Goal: Transaction & Acquisition: Purchase product/service

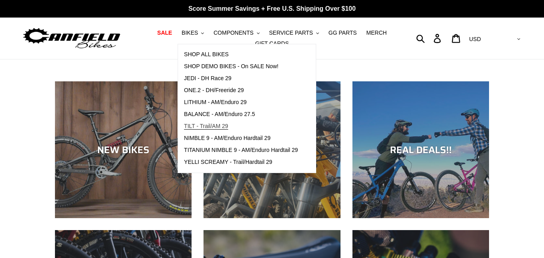
click at [220, 126] on span "TILT - Trail/AM 29" at bounding box center [206, 126] width 44 height 7
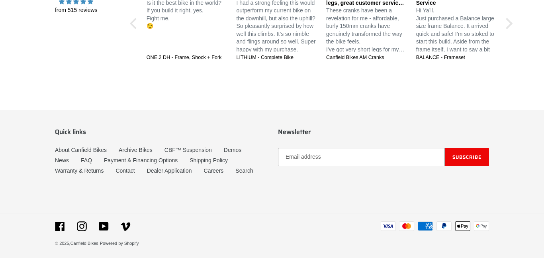
scroll to position [1362, 0]
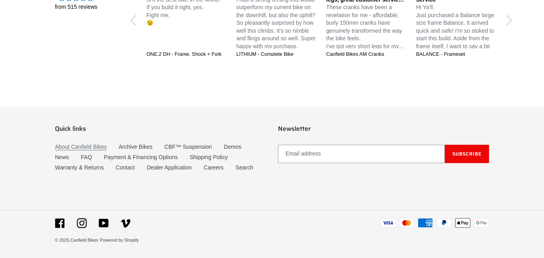
click at [82, 147] on link "About Canfield Bikes" at bounding box center [81, 146] width 52 height 7
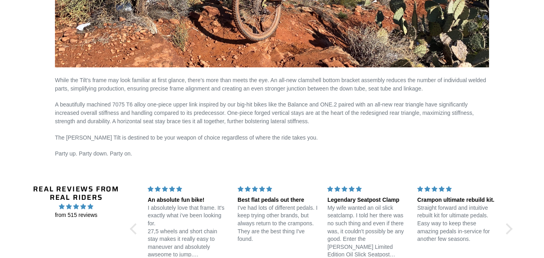
scroll to position [1446, 0]
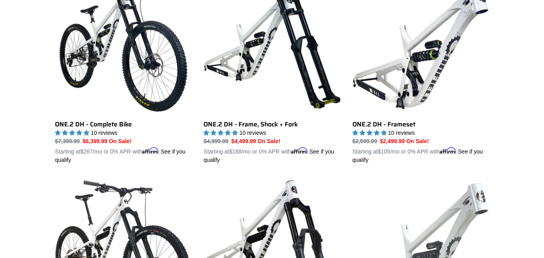
scroll to position [260, 0]
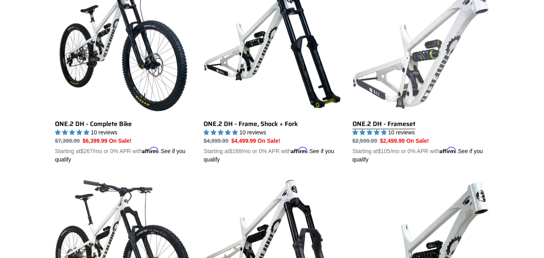
click at [366, 59] on link "ONE.2 DH - Frameset" at bounding box center [421, 70] width 137 height 186
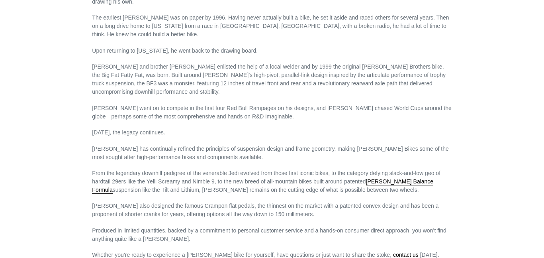
scroll to position [418, 0]
click at [403, 179] on link "[PERSON_NAME] Balance Formula" at bounding box center [262, 187] width 341 height 16
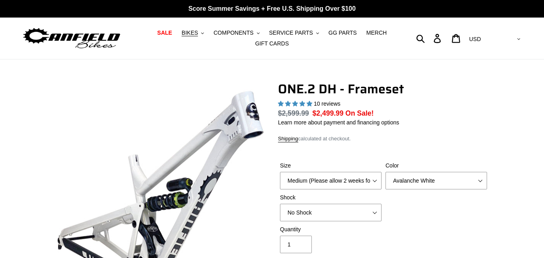
select select "highest-rating"
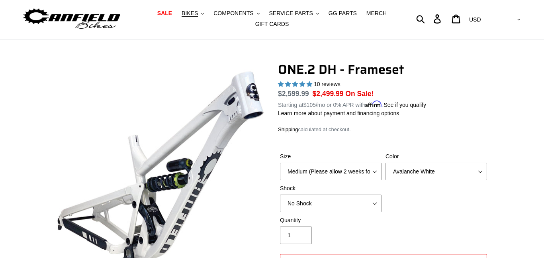
scroll to position [22, 0]
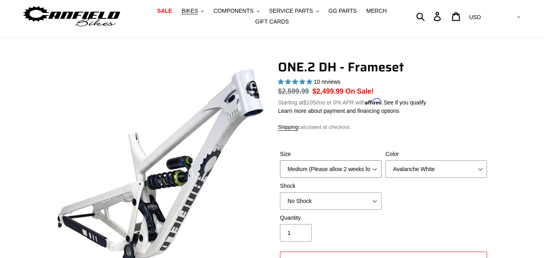
click at [336, 167] on select "Medium (Please allow 2 weeks for delivery) Large (Sold Out)" at bounding box center [331, 169] width 102 height 18
click at [388, 163] on select "Avalanche White Bentonite Grey" at bounding box center [437, 169] width 102 height 18
click at [386, 160] on select "Avalanche White Bentonite Grey" at bounding box center [437, 169] width 102 height 18
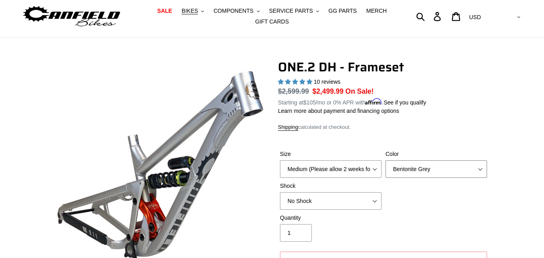
click at [411, 176] on select "Avalanche White Bentonite Grey" at bounding box center [437, 169] width 102 height 18
select select "Avalanche White"
click at [386, 160] on select "Avalanche White Bentonite Grey" at bounding box center [437, 169] width 102 height 18
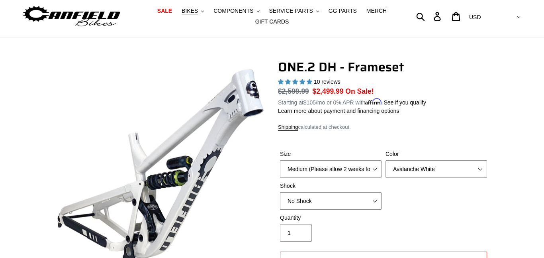
click at [289, 194] on select "No Shock Fox DHX2 Coil RockShox Vivid Coil EXT Storia LOK V3 (Custom Order)" at bounding box center [331, 201] width 102 height 18
click at [291, 198] on select "No Shock Fox DHX2 Coil RockShox Vivid Coil EXT Storia LOK V3 (Custom Order)" at bounding box center [331, 201] width 102 height 18
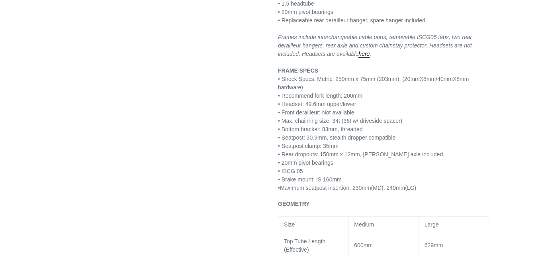
scroll to position [597, 0]
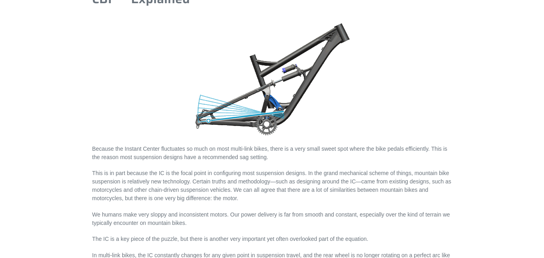
scroll to position [677, 0]
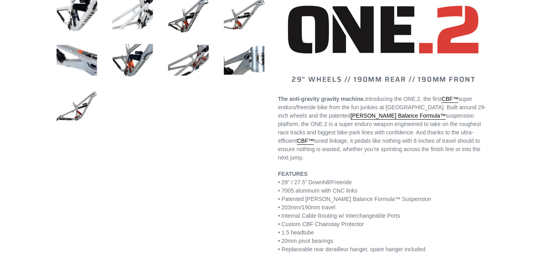
scroll to position [360, 0]
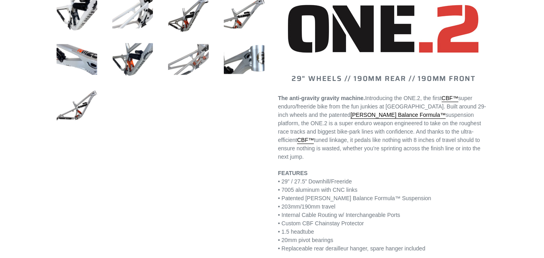
click at [189, 54] on img at bounding box center [189, 59] width 44 height 44
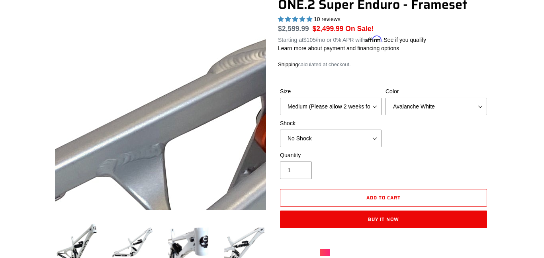
scroll to position [85, 0]
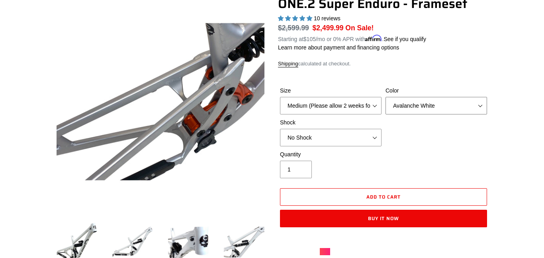
click at [399, 106] on select "Avalanche White Bentonite Grey" at bounding box center [437, 106] width 102 height 18
select select "Bentonite Grey"
click at [386, 97] on select "Avalanche White Bentonite Grey" at bounding box center [437, 106] width 102 height 18
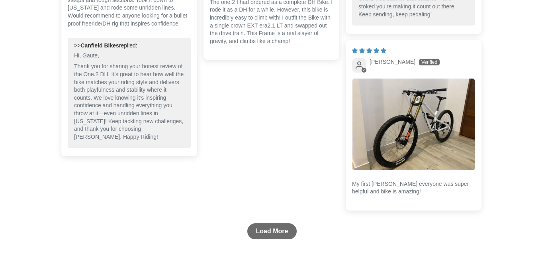
scroll to position [1934, 0]
